Goal: Navigation & Orientation: Find specific page/section

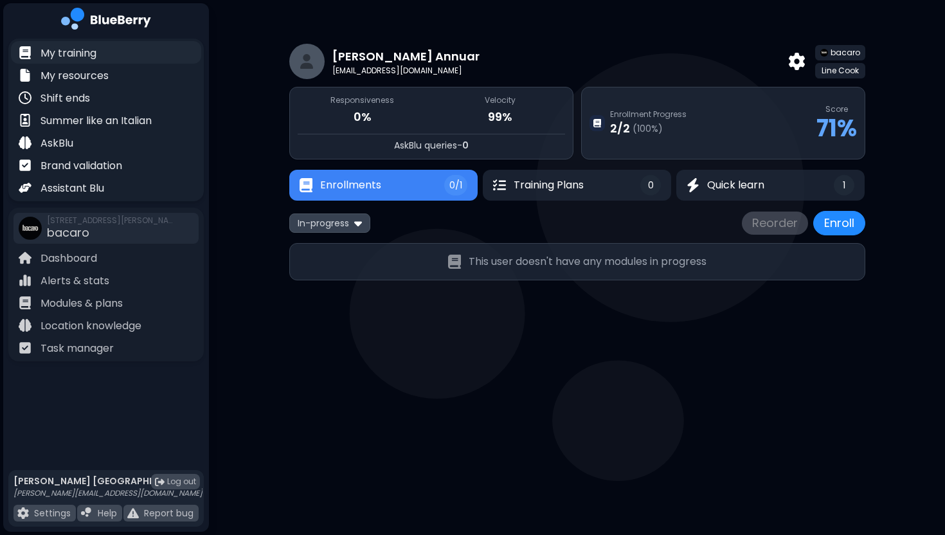
click at [86, 50] on p "My training" at bounding box center [69, 53] width 56 height 15
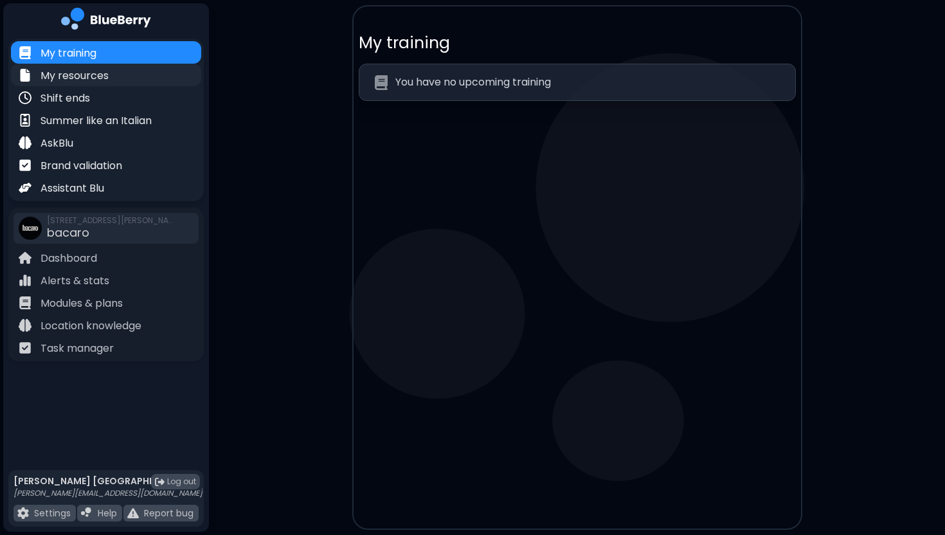
click at [84, 74] on p "My resources" at bounding box center [75, 75] width 68 height 15
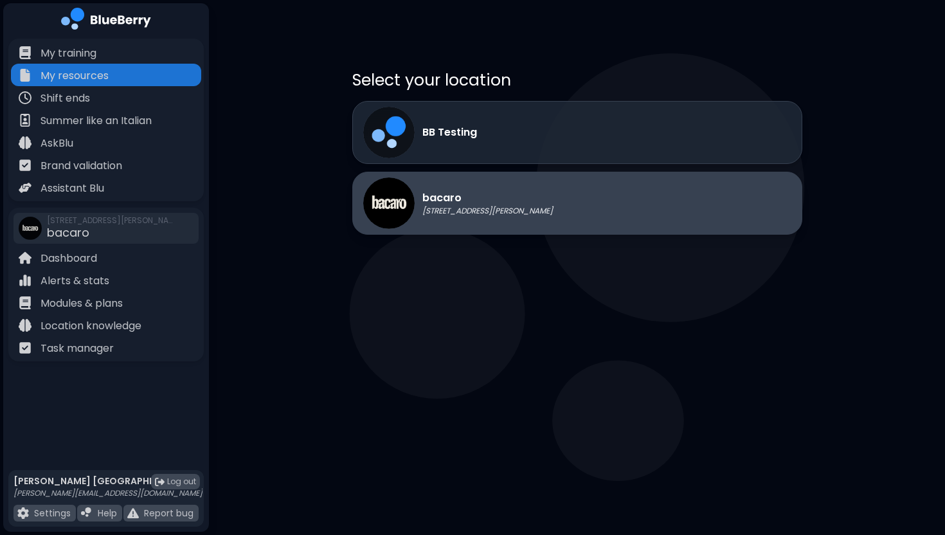
click at [486, 214] on p "[STREET_ADDRESS][PERSON_NAME]" at bounding box center [488, 211] width 131 height 10
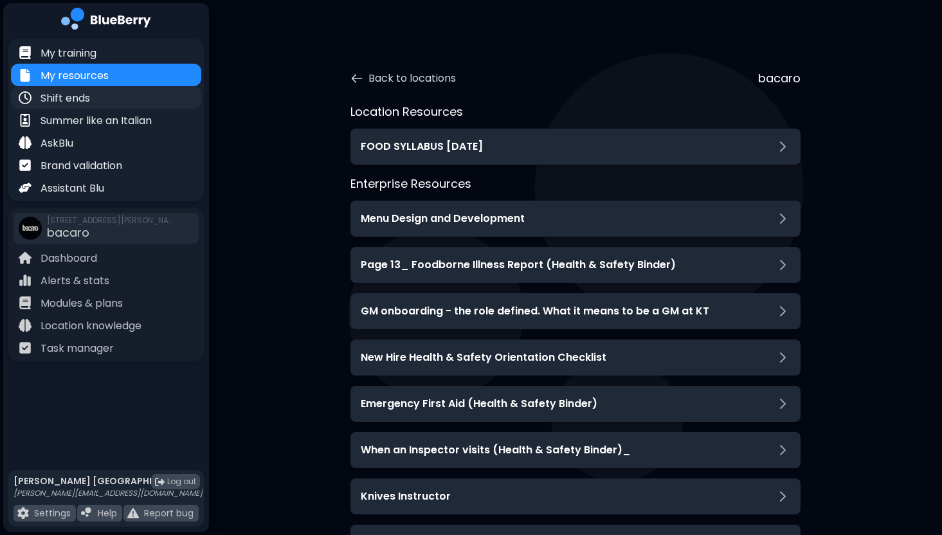
click at [100, 102] on div "Shift ends" at bounding box center [106, 97] width 190 height 23
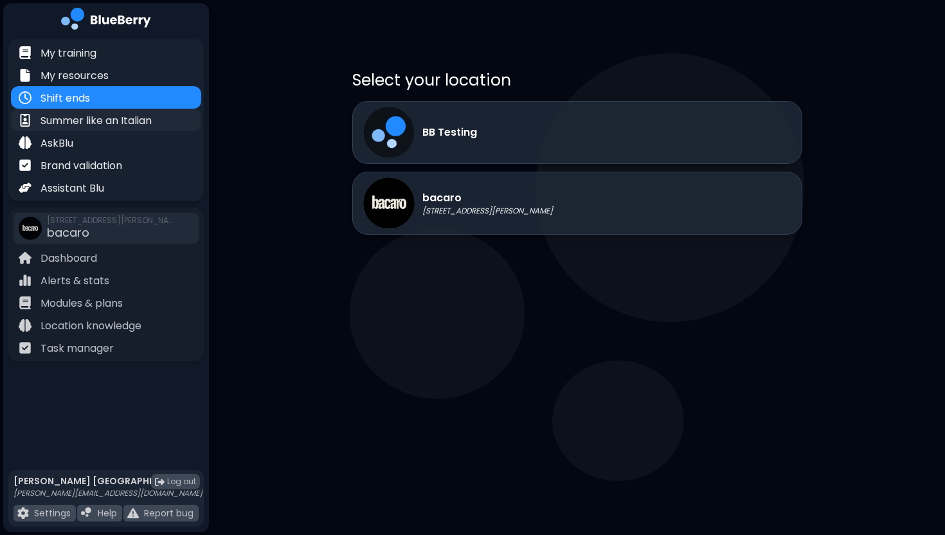
click at [105, 120] on p "Summer like an Italian" at bounding box center [96, 120] width 111 height 15
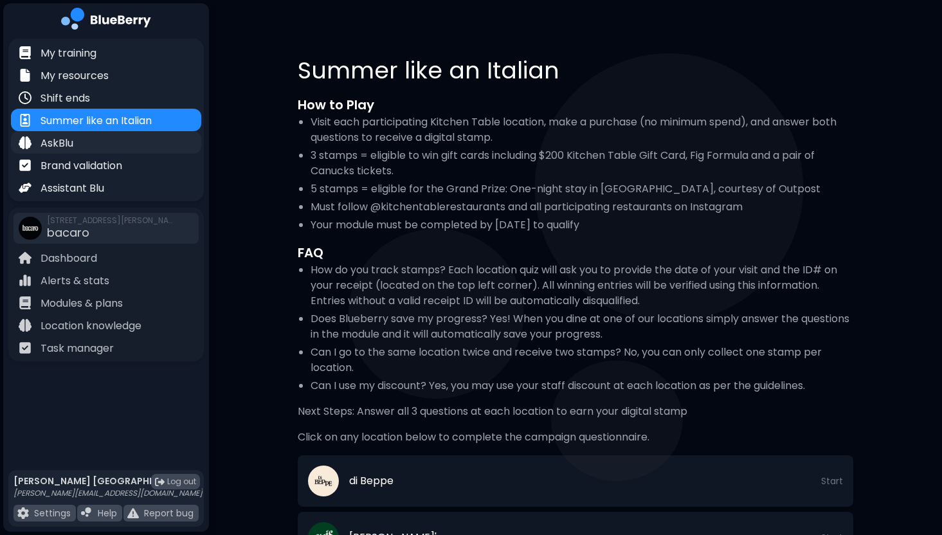
click at [99, 143] on div "AskBlu" at bounding box center [106, 142] width 190 height 23
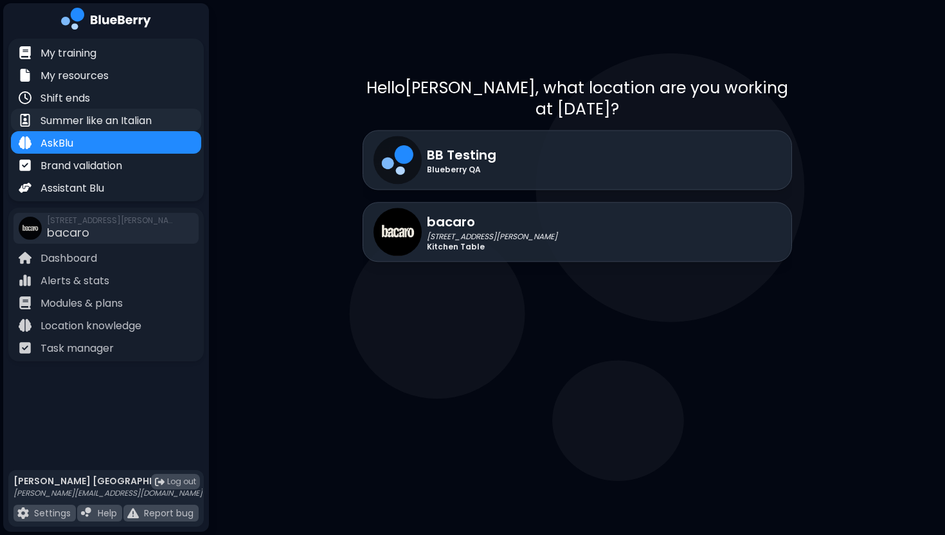
click at [102, 120] on p "Summer like an Italian" at bounding box center [96, 120] width 111 height 15
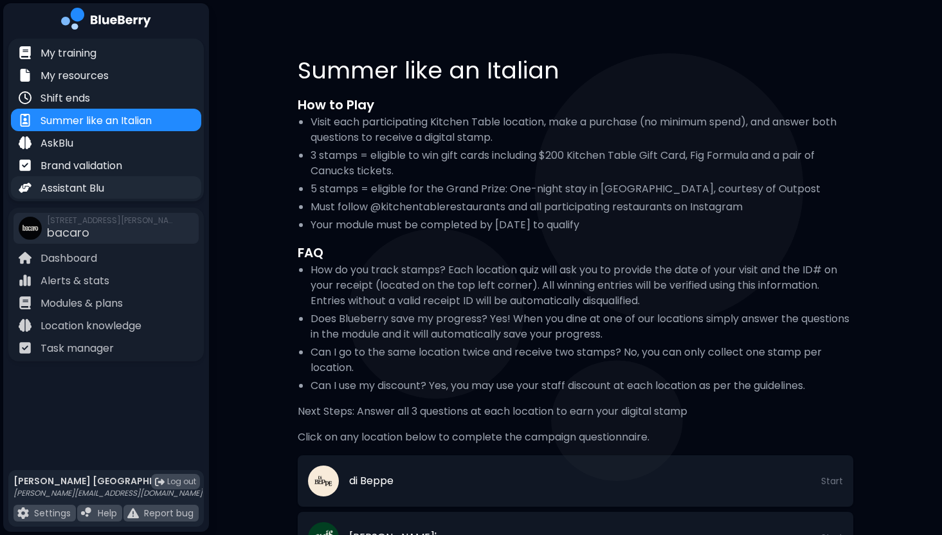
click at [86, 195] on p "Assistant Blu" at bounding box center [73, 188] width 64 height 15
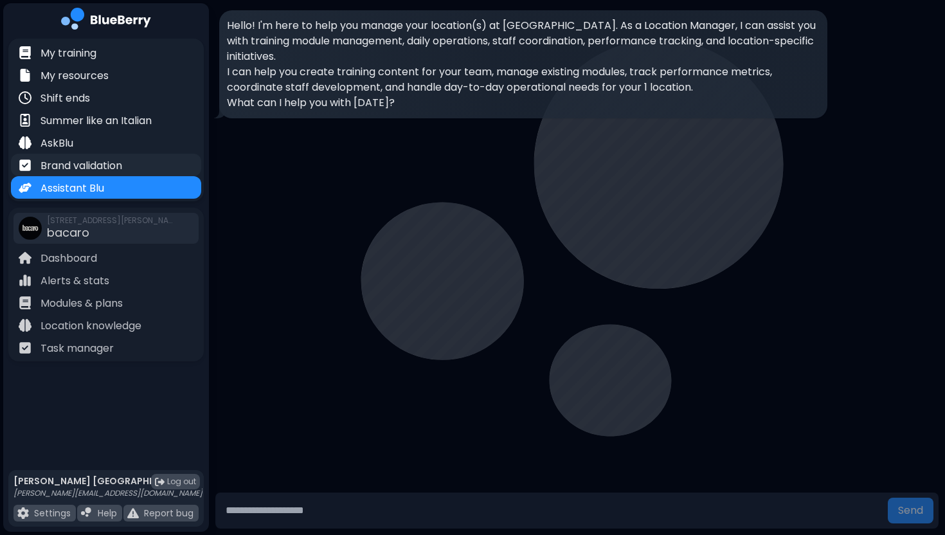
click at [93, 163] on p "Brand validation" at bounding box center [82, 165] width 82 height 15
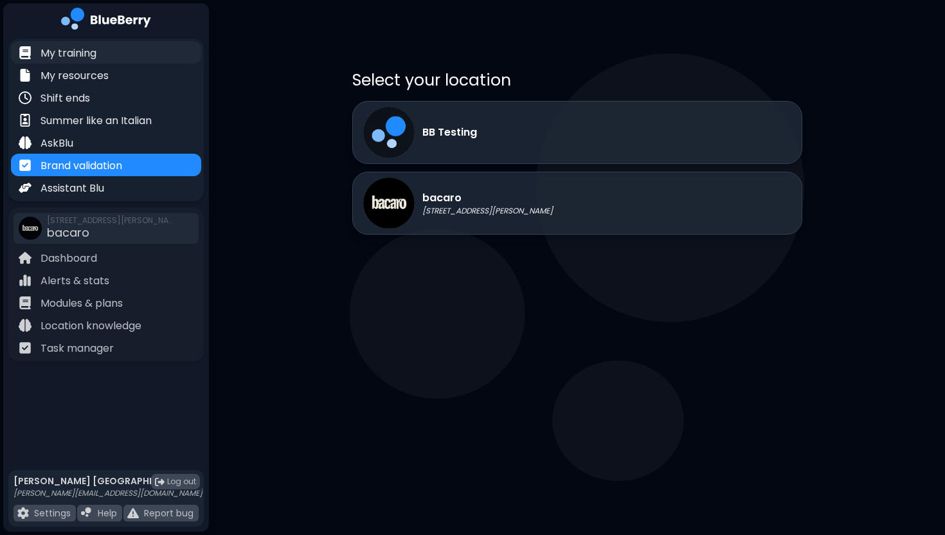
click at [89, 49] on p "My training" at bounding box center [69, 53] width 56 height 15
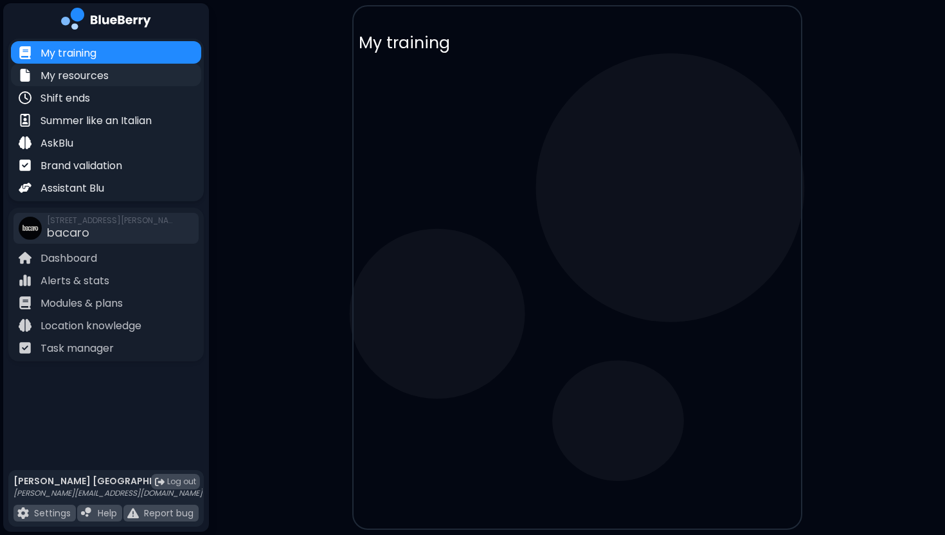
click at [91, 78] on p "My resources" at bounding box center [75, 75] width 68 height 15
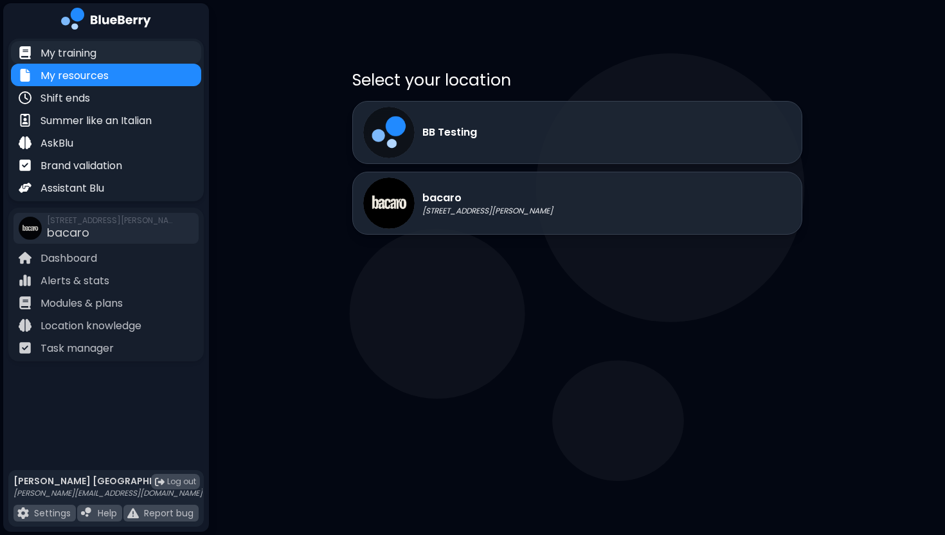
click at [96, 55] on p "My training" at bounding box center [69, 53] width 56 height 15
